Goal: Information Seeking & Learning: Understand process/instructions

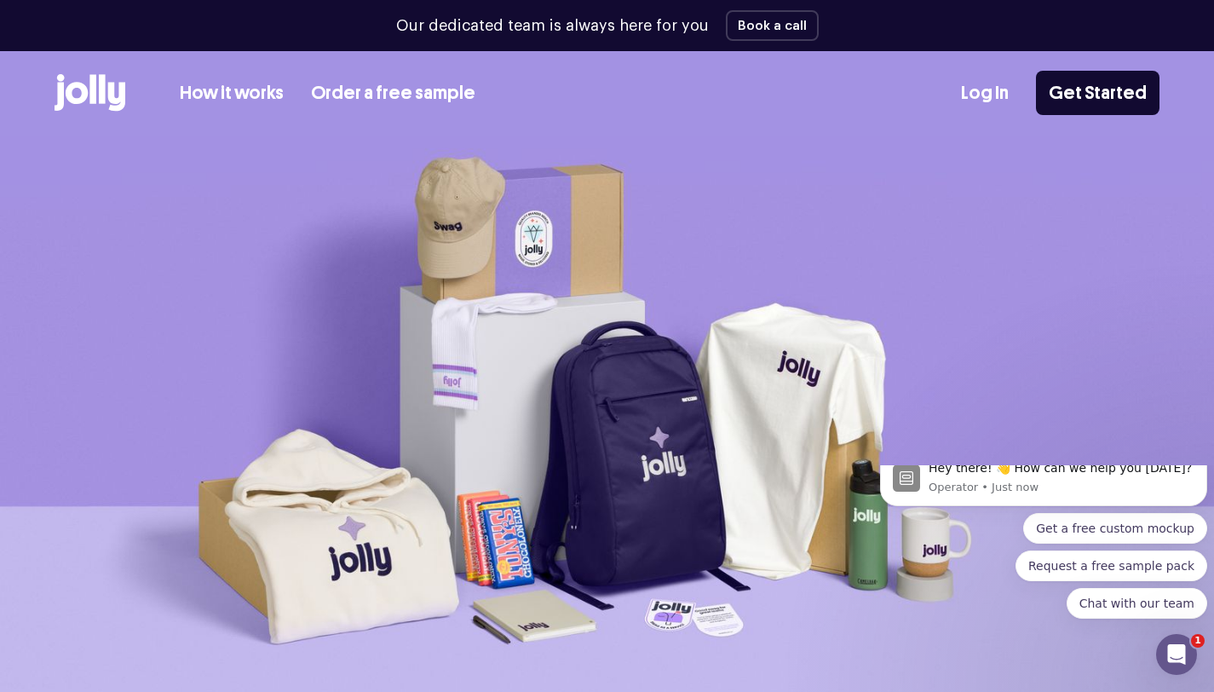
click at [251, 92] on link "How it works" at bounding box center [232, 93] width 104 height 28
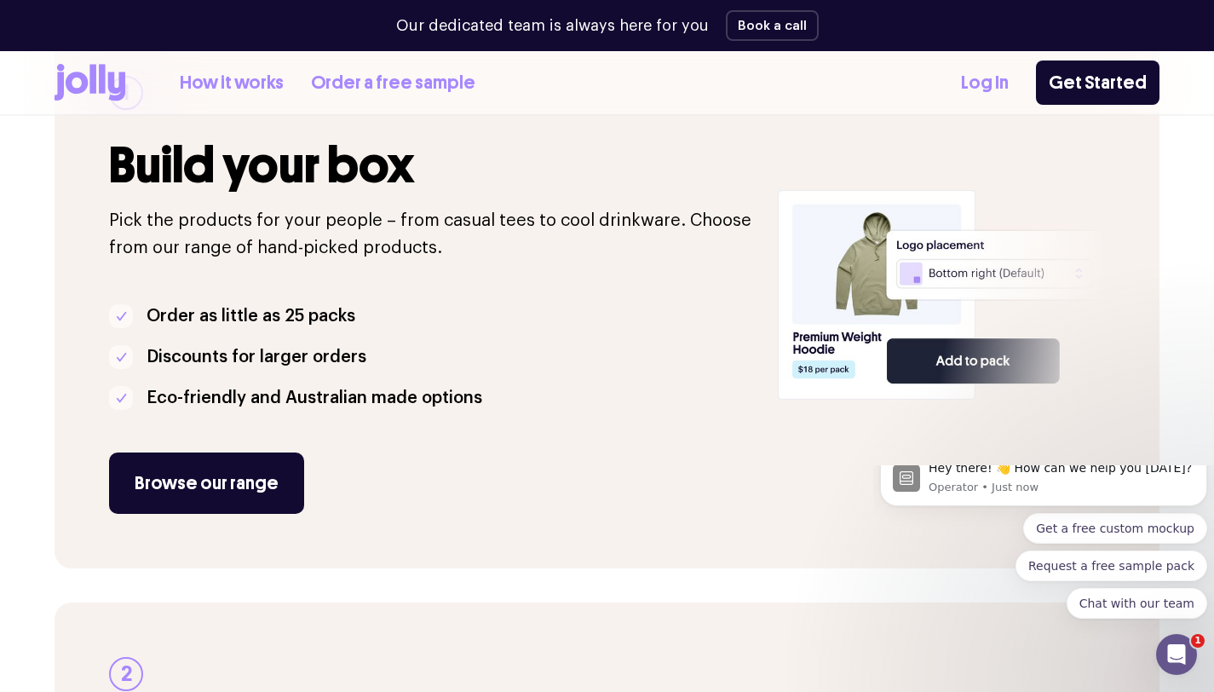
scroll to position [336, 0]
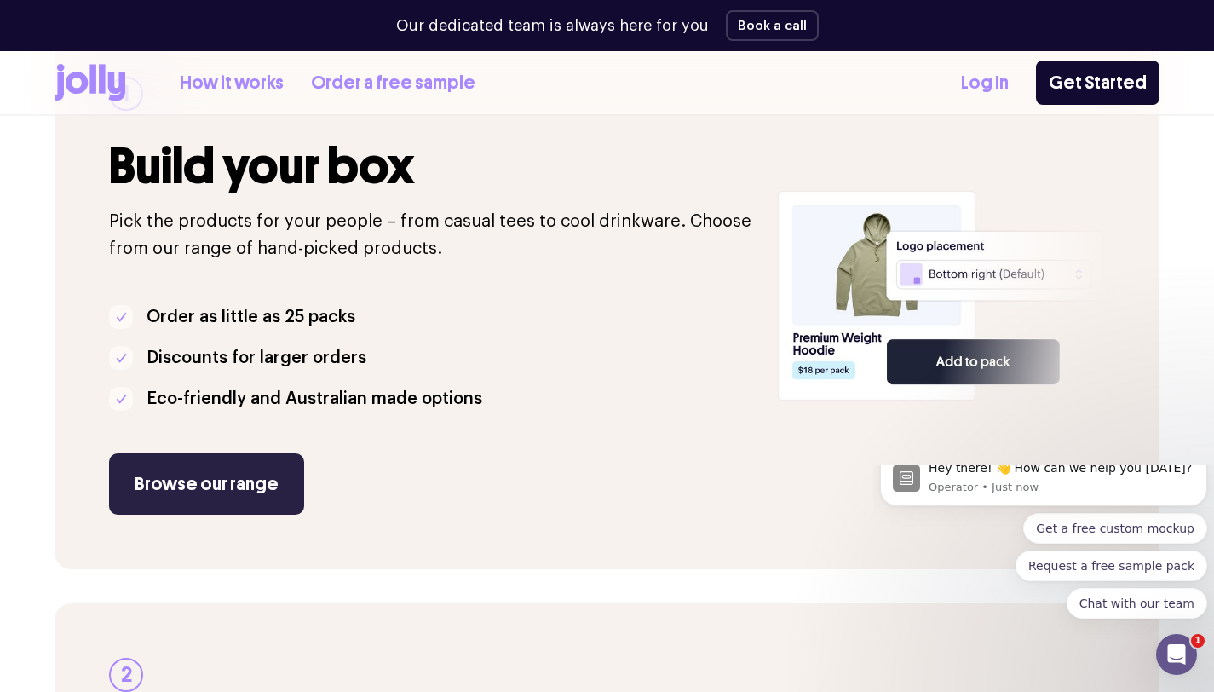
click at [234, 483] on link "Browse our range" at bounding box center [206, 483] width 195 height 61
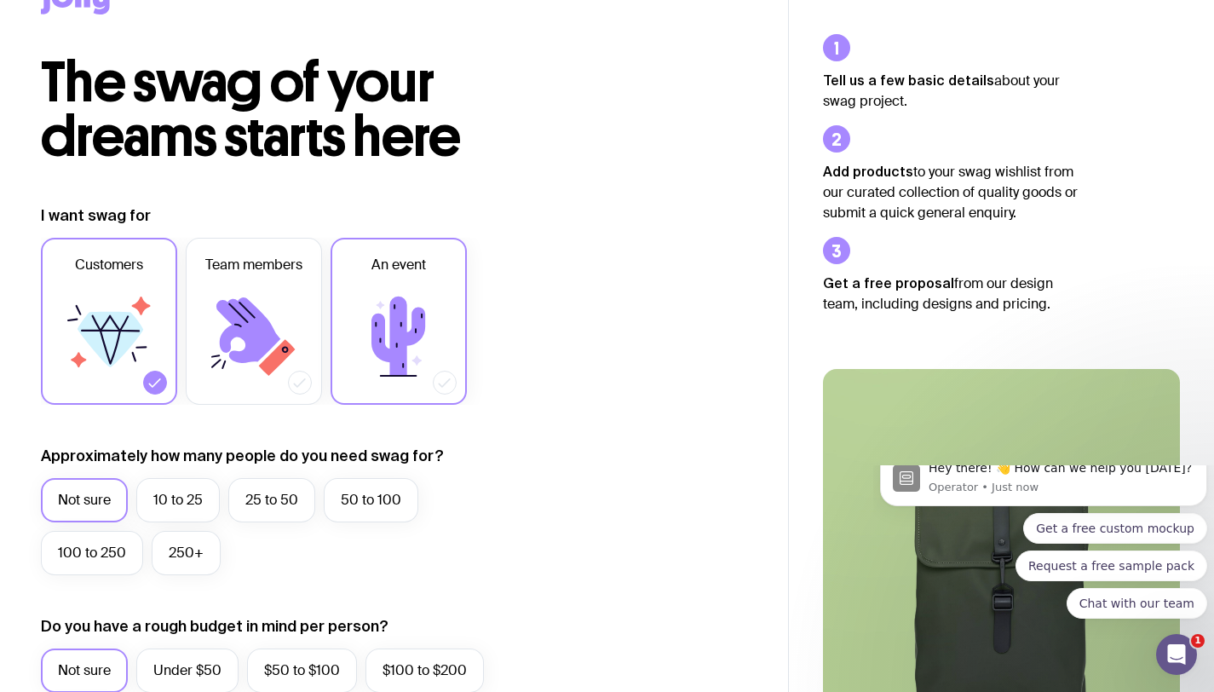
click at [391, 342] on icon at bounding box center [398, 335] width 54 height 79
click at [0, 0] on input "An event" at bounding box center [0, 0] width 0 height 0
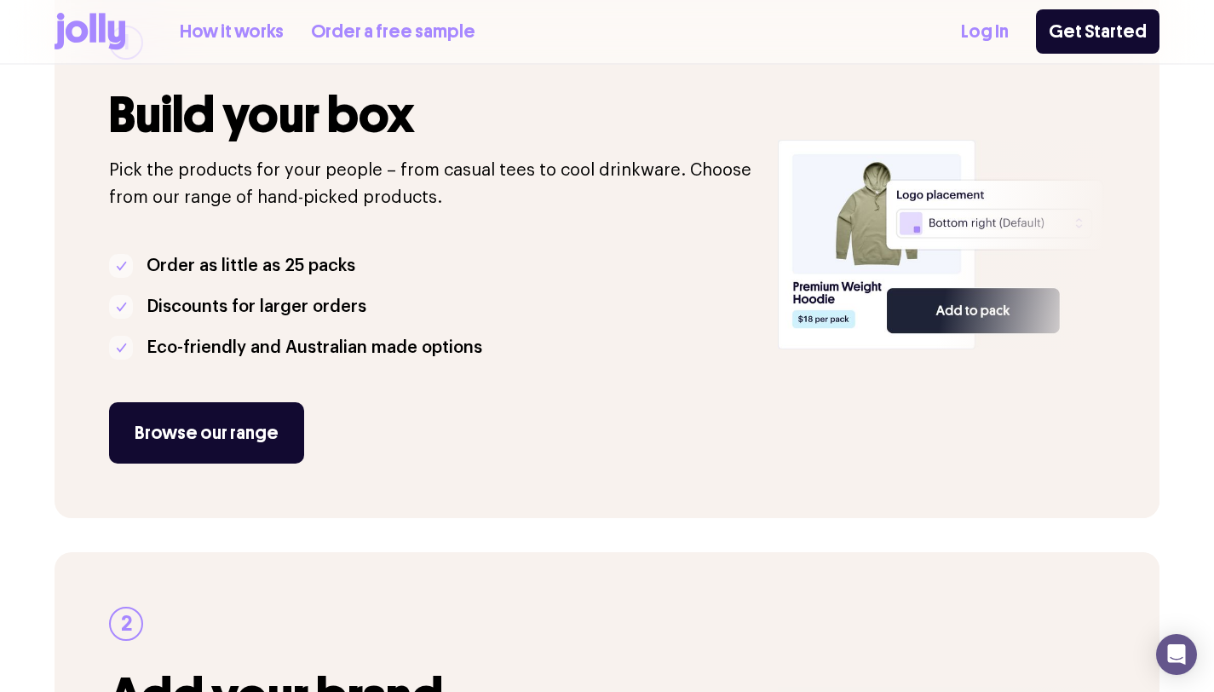
click at [249, 36] on link "How it works" at bounding box center [232, 32] width 104 height 28
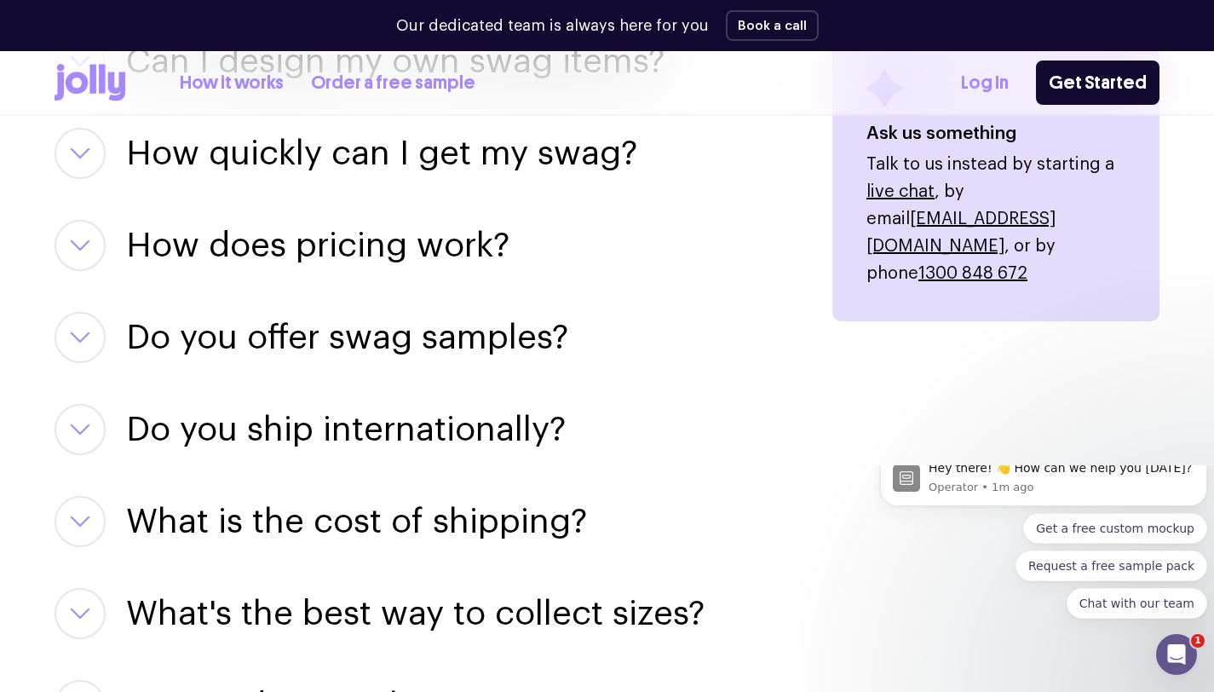
scroll to position [2307, 0]
click at [96, 163] on button "button" at bounding box center [80, 152] width 51 height 51
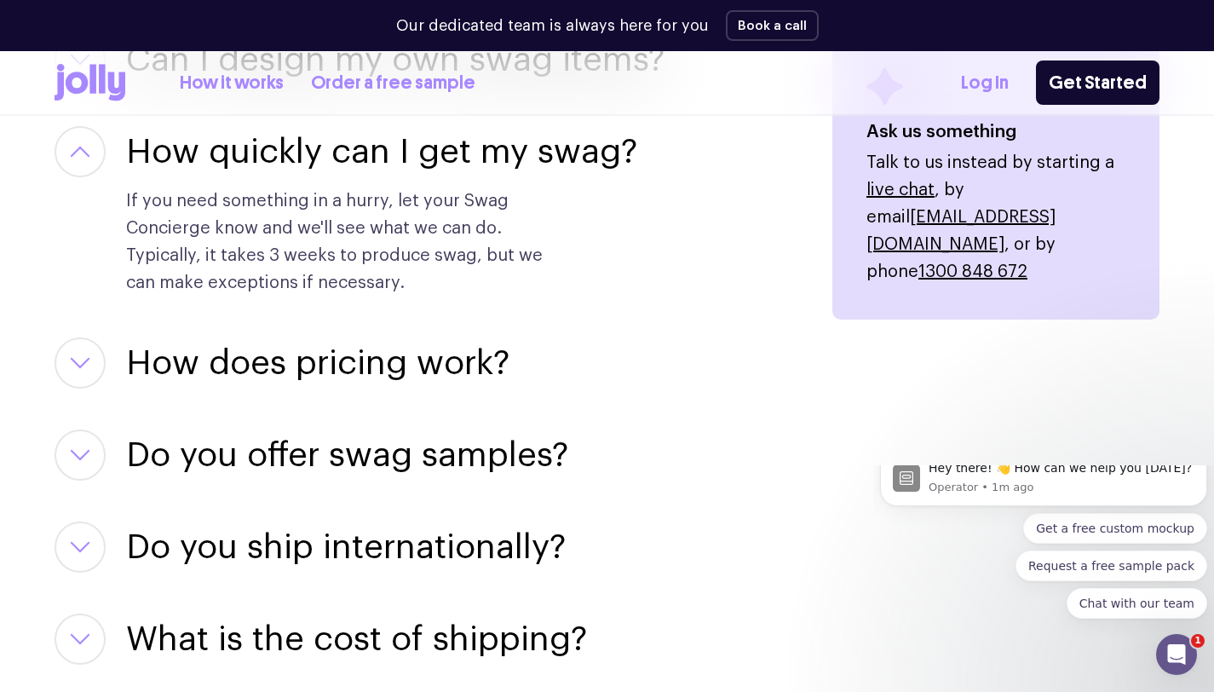
scroll to position [2309, 0]
click at [89, 360] on icon "button" at bounding box center [80, 362] width 20 height 12
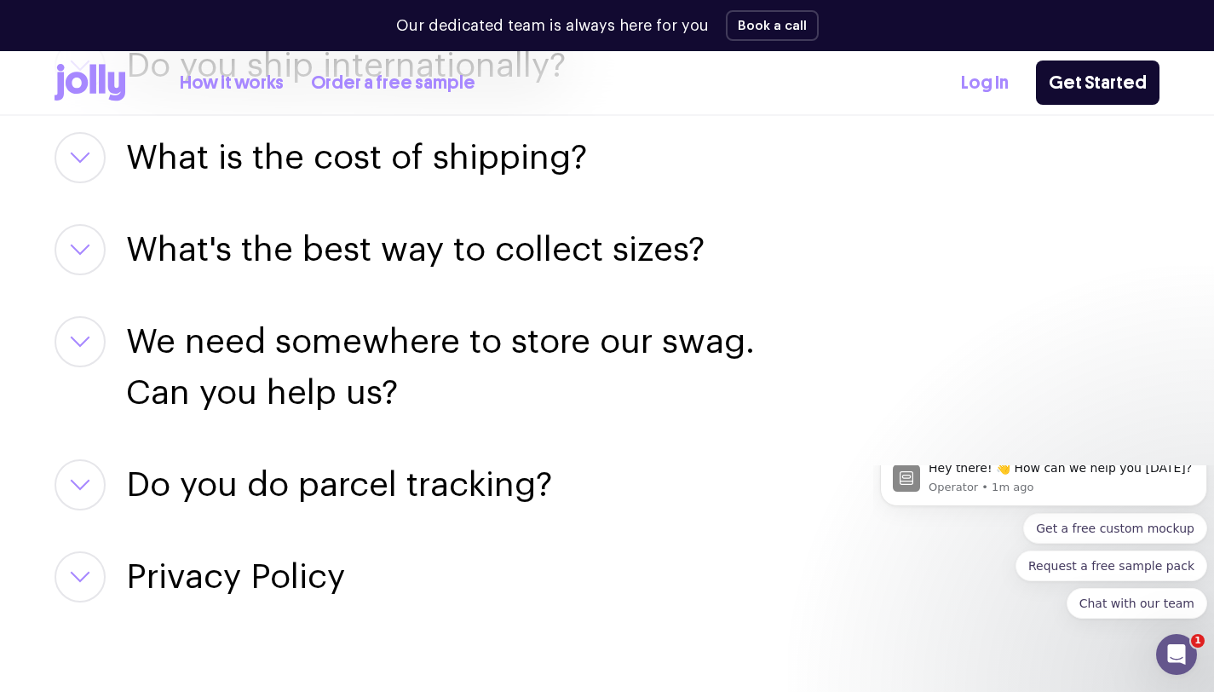
scroll to position [2955, 0]
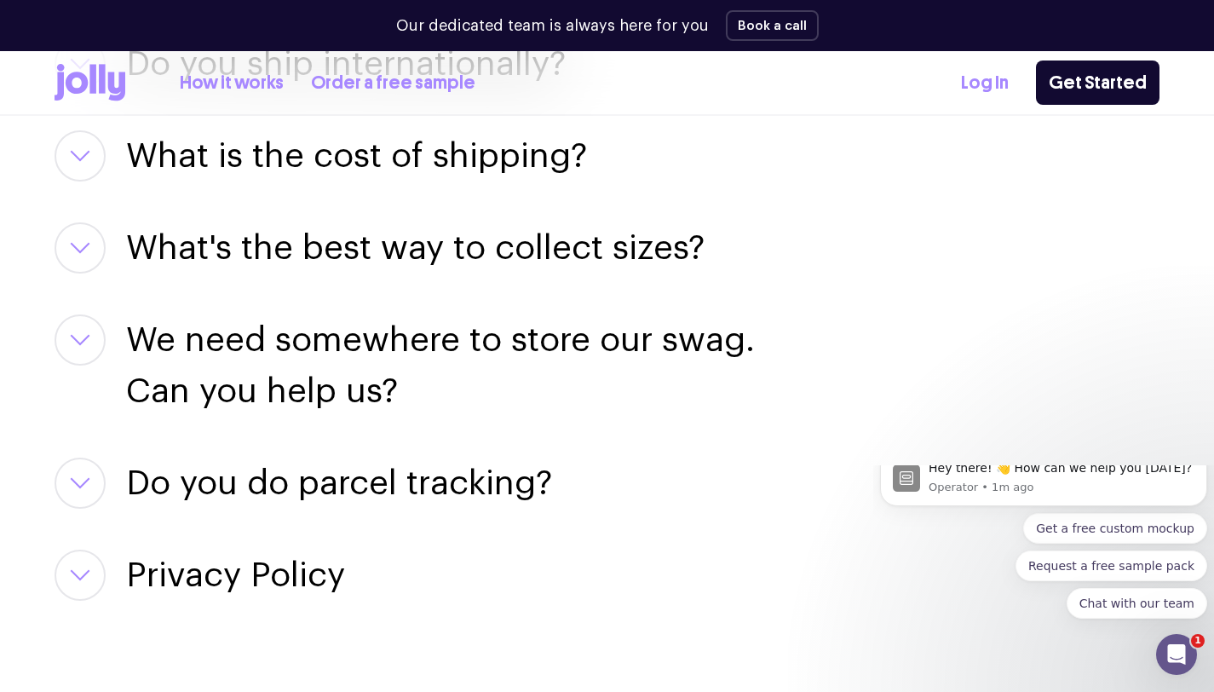
click at [114, 137] on div "What is the cost of shipping? 1) Shipping of a single swag pack: [GEOGRAPHIC_DA…" at bounding box center [423, 155] width 737 height 51
click at [89, 152] on icon "button" at bounding box center [80, 156] width 17 height 9
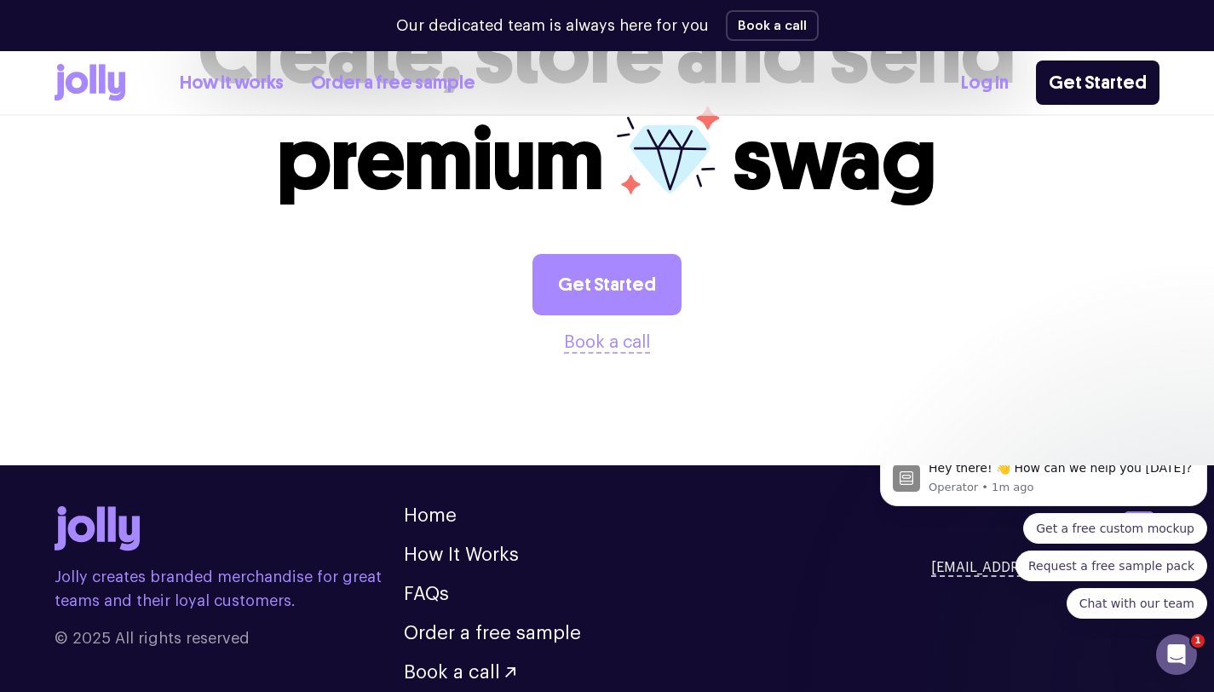
scroll to position [3950, 0]
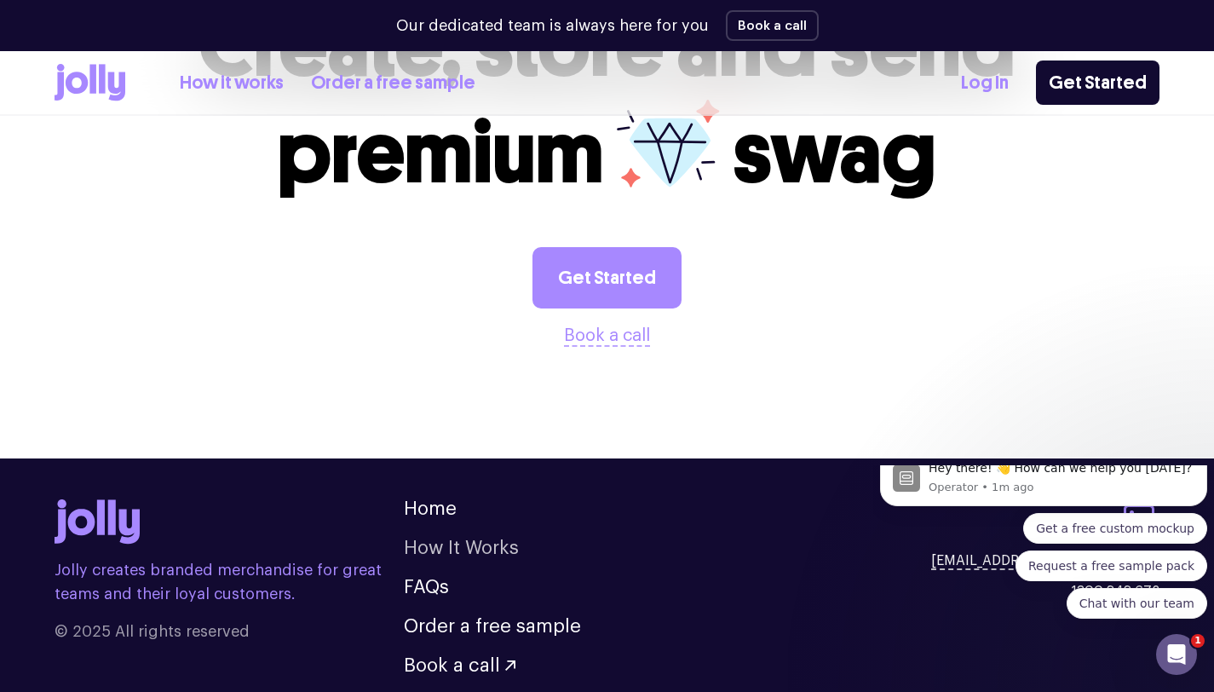
click at [504, 554] on link "How It Works" at bounding box center [461, 547] width 115 height 19
